Goal: Information Seeking & Learning: Learn about a topic

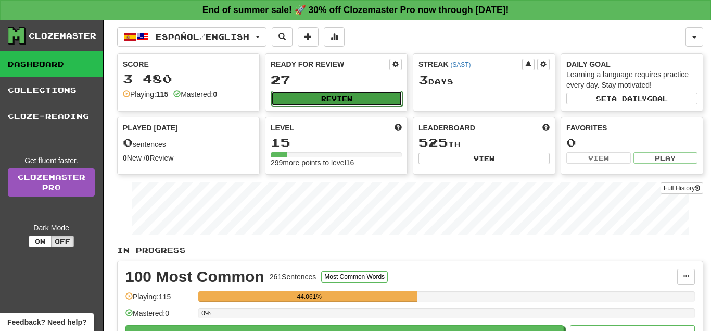
click at [347, 104] on button "Review" at bounding box center [336, 99] width 131 height 16
select select "**"
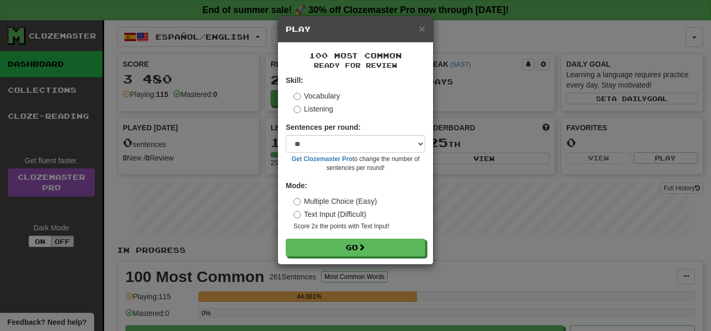
click at [358, 209] on label "Text Input (Difficult)" at bounding box center [330, 214] width 73 height 10
click at [365, 203] on label "Multiple Choice (Easy)" at bounding box center [335, 201] width 83 height 10
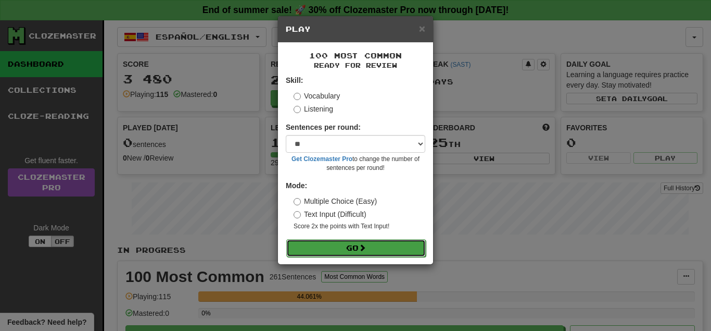
click at [370, 246] on button "Go" at bounding box center [356, 248] width 140 height 18
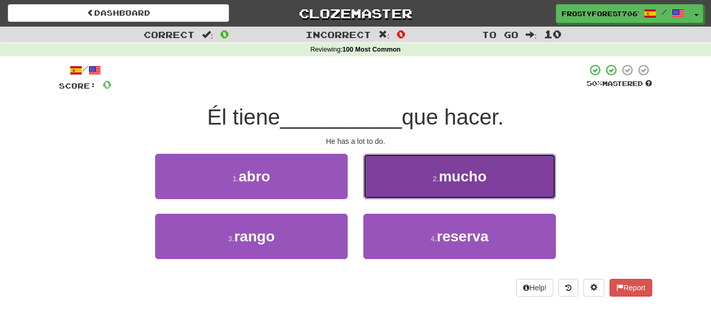
click at [469, 170] on span "mucho" at bounding box center [463, 176] width 48 height 16
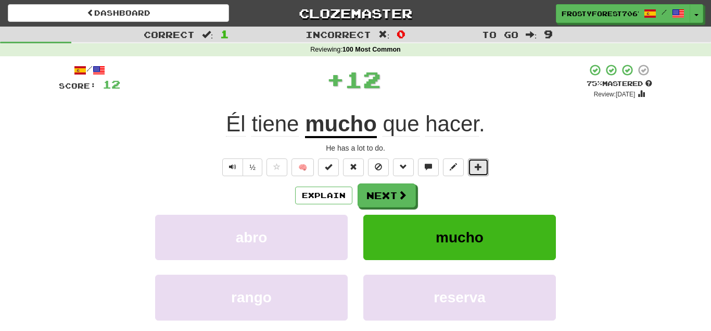
click at [469, 170] on button at bounding box center [478, 167] width 21 height 18
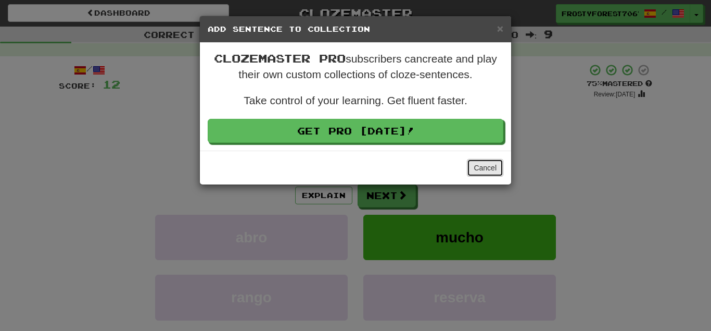
click at [484, 169] on button "Cancel" at bounding box center [485, 168] width 36 height 18
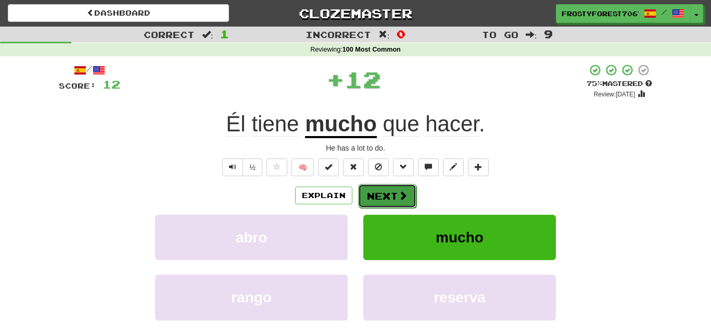
click at [404, 190] on button "Next" at bounding box center [387, 196] width 58 height 24
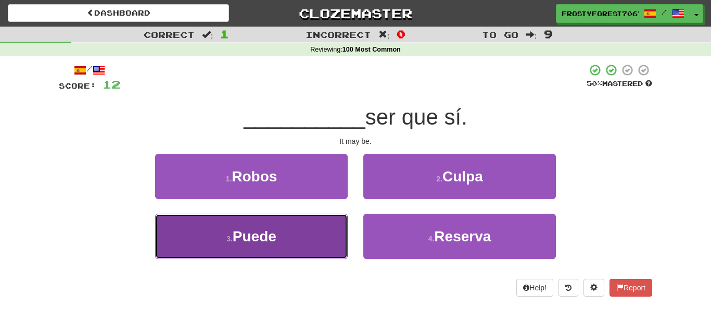
click at [323, 225] on button "3 . Puede" at bounding box center [251, 235] width 193 height 45
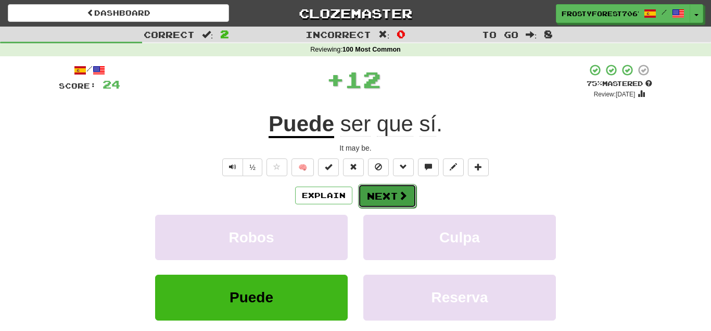
click at [399, 184] on button "Next" at bounding box center [387, 196] width 58 height 24
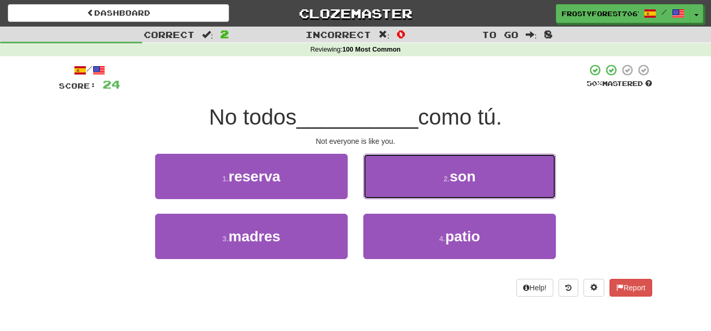
click at [399, 184] on button "2 . son" at bounding box center [459, 176] width 193 height 45
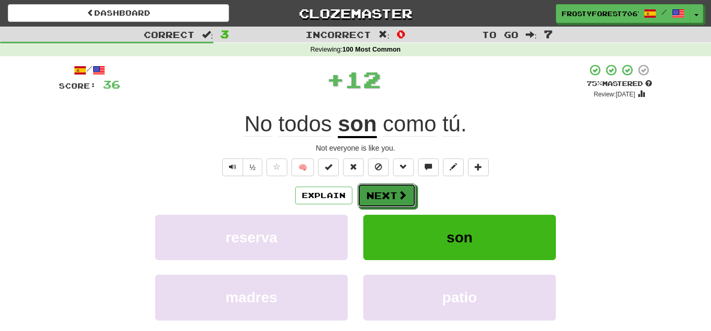
click at [399, 184] on button "Next" at bounding box center [387, 195] width 58 height 24
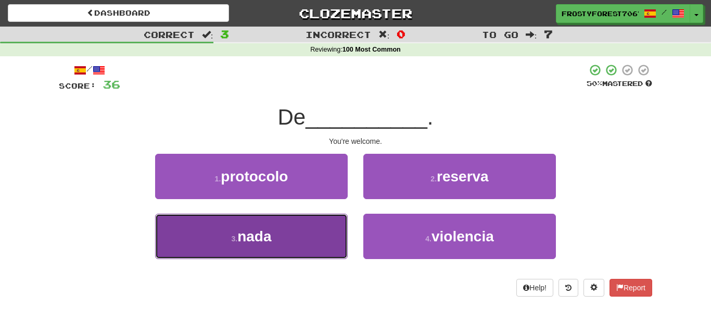
click at [318, 229] on button "3 . nada" at bounding box center [251, 235] width 193 height 45
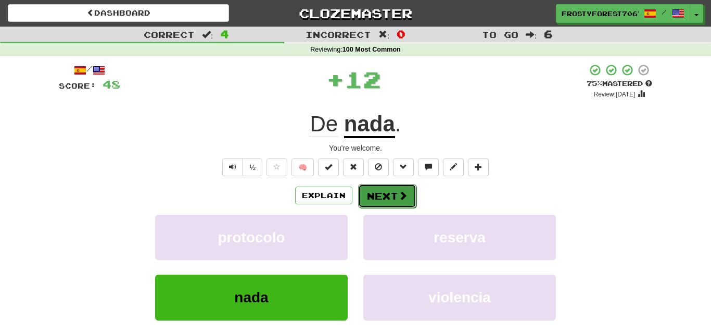
click at [398, 198] on span at bounding box center [402, 195] width 9 height 9
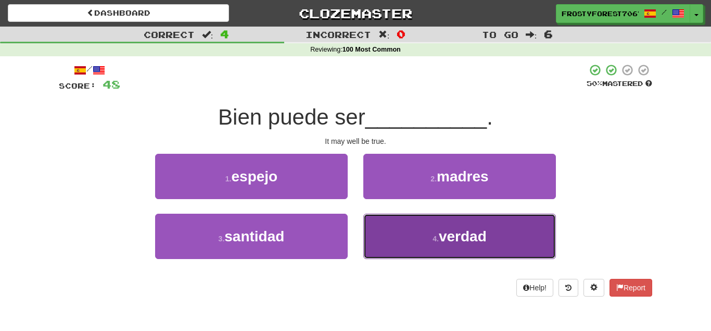
click at [403, 229] on button "4 . verdad" at bounding box center [459, 235] width 193 height 45
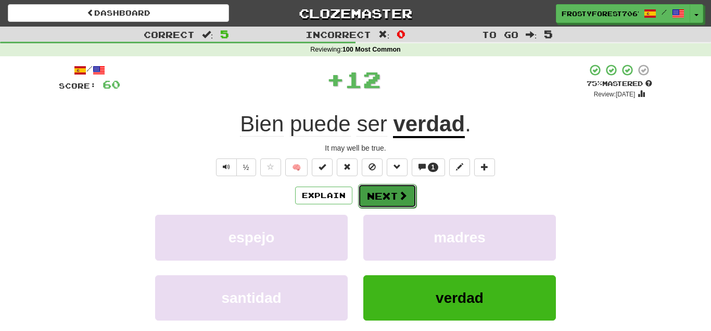
click at [402, 200] on span at bounding box center [402, 195] width 9 height 9
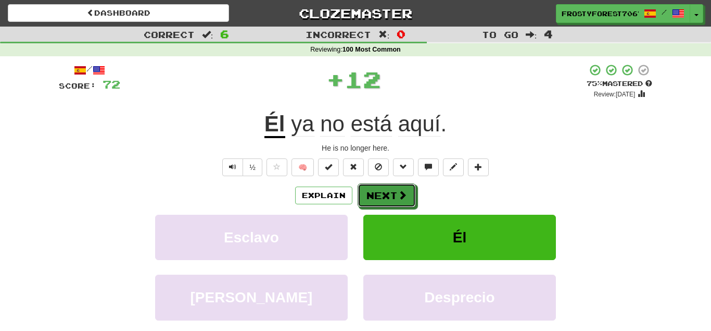
click at [402, 199] on span at bounding box center [402, 194] width 9 height 9
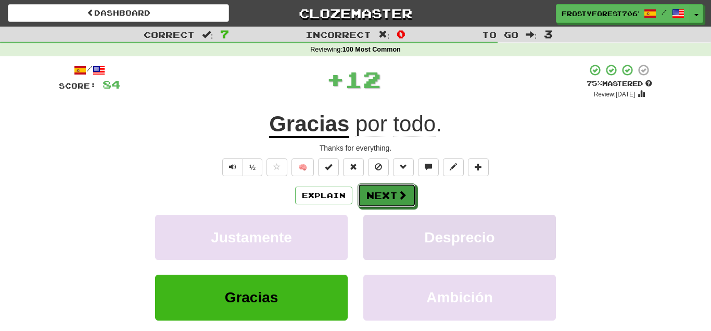
click at [401, 197] on span at bounding box center [402, 194] width 9 height 9
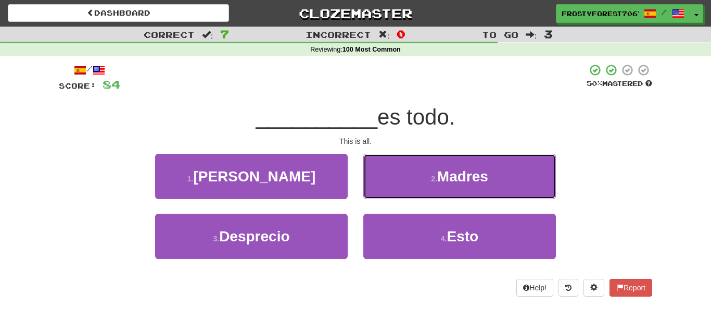
click at [401, 197] on button "2 . Madres" at bounding box center [459, 176] width 193 height 45
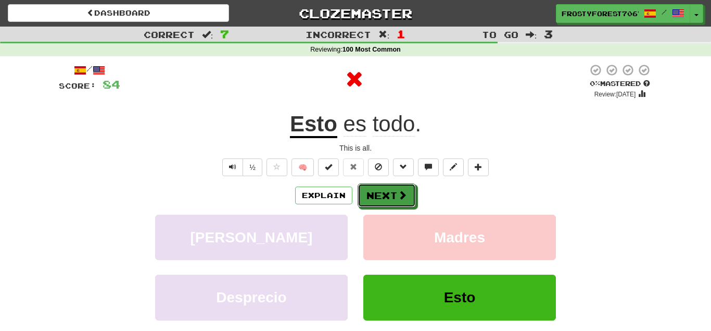
click at [401, 197] on span at bounding box center [402, 194] width 9 height 9
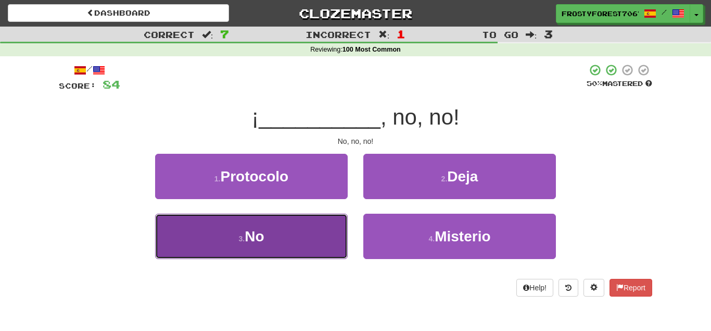
click at [308, 235] on button "3 . No" at bounding box center [251, 235] width 193 height 45
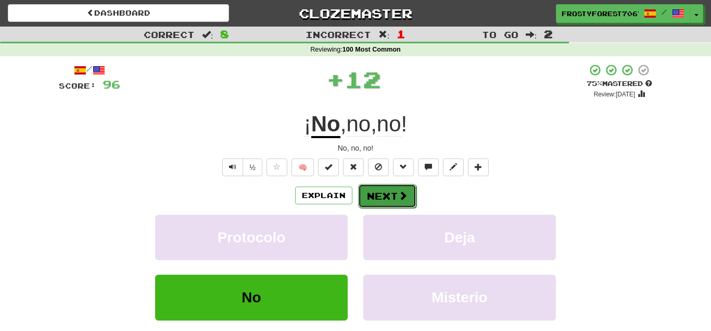
click at [386, 190] on button "Next" at bounding box center [387, 196] width 58 height 24
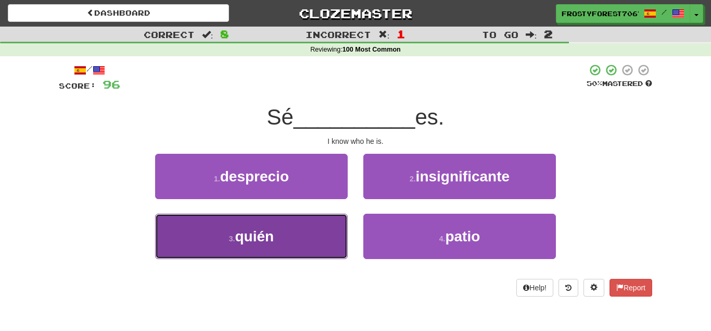
click at [336, 221] on button "3 . quién" at bounding box center [251, 235] width 193 height 45
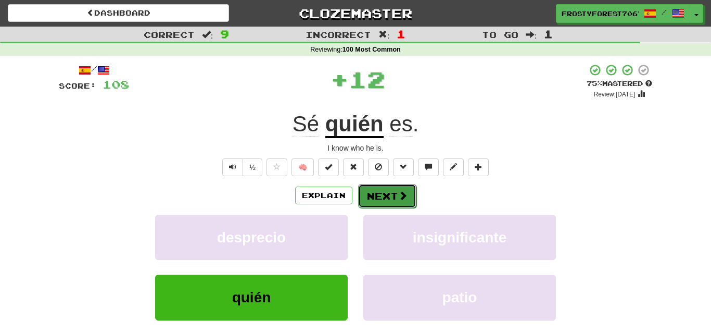
click at [380, 192] on button "Next" at bounding box center [387, 196] width 58 height 24
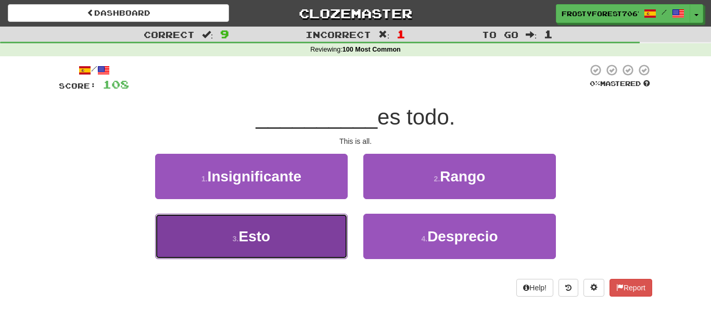
click at [333, 221] on button "3 . Esto" at bounding box center [251, 235] width 193 height 45
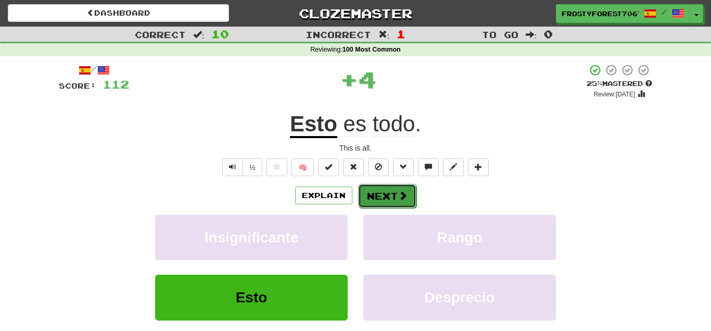
click at [372, 195] on button "Next" at bounding box center [387, 196] width 58 height 24
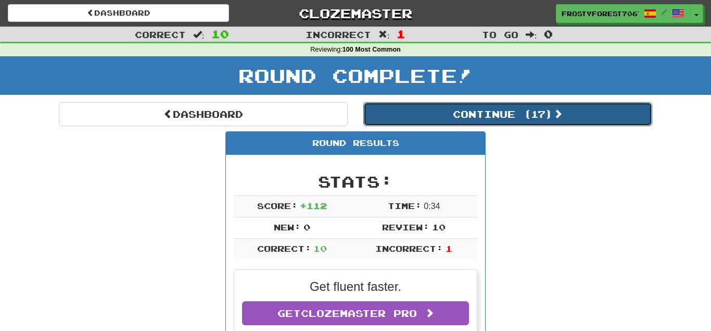
click at [527, 120] on button "Continue ( 17 )" at bounding box center [507, 114] width 289 height 24
click at [553, 125] on button "Continue ( 7 )" at bounding box center [507, 114] width 289 height 24
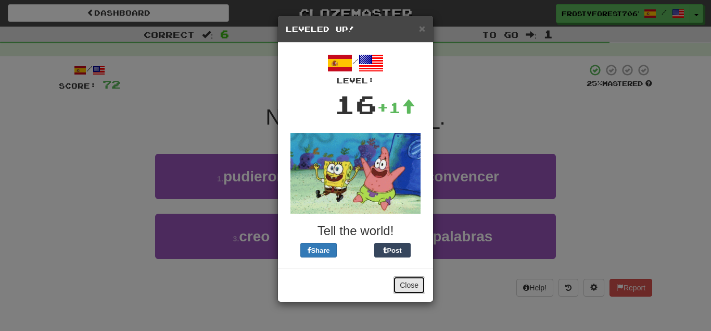
click at [412, 285] on button "Close" at bounding box center [409, 285] width 32 height 18
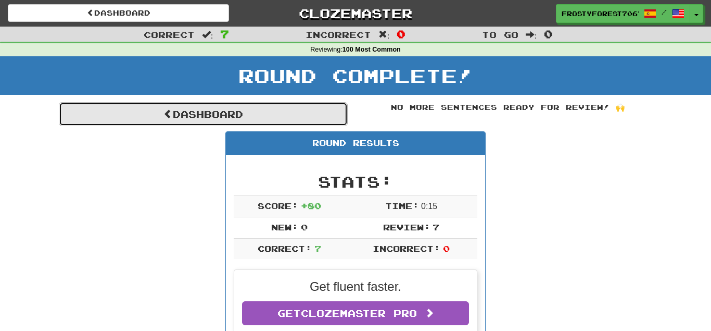
click at [280, 117] on link "Dashboard" at bounding box center [203, 114] width 289 height 24
